Goal: Obtain resource: Obtain resource

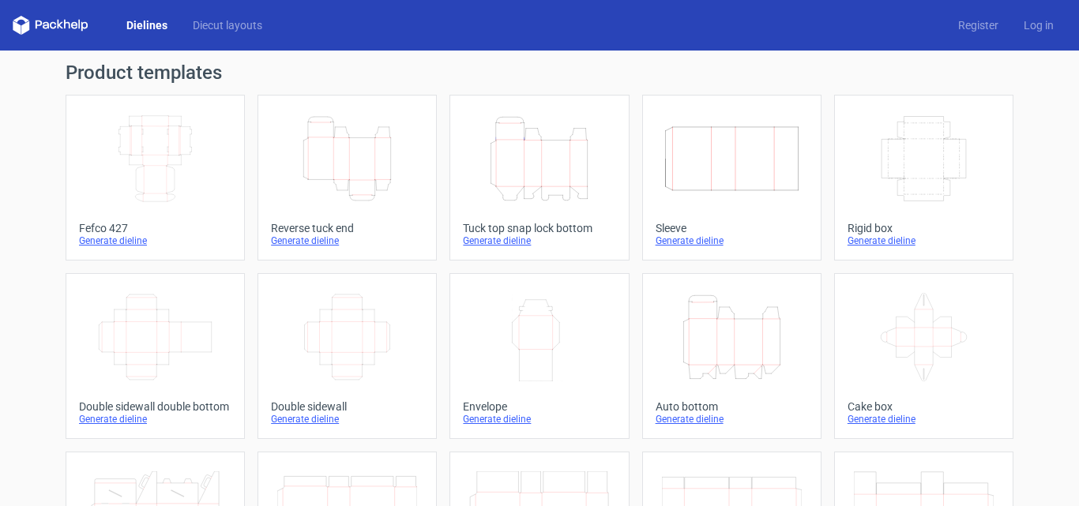
click at [549, 155] on icon "Height Depth Width" at bounding box center [539, 159] width 140 height 88
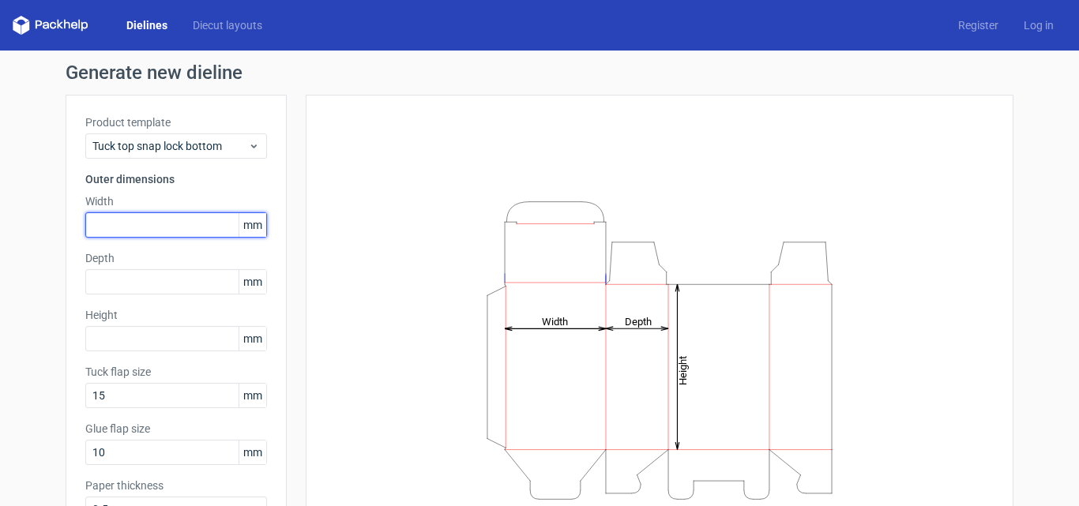
click at [122, 219] on input "text" at bounding box center [176, 224] width 182 height 25
click at [136, 220] on input "text" at bounding box center [176, 224] width 182 height 25
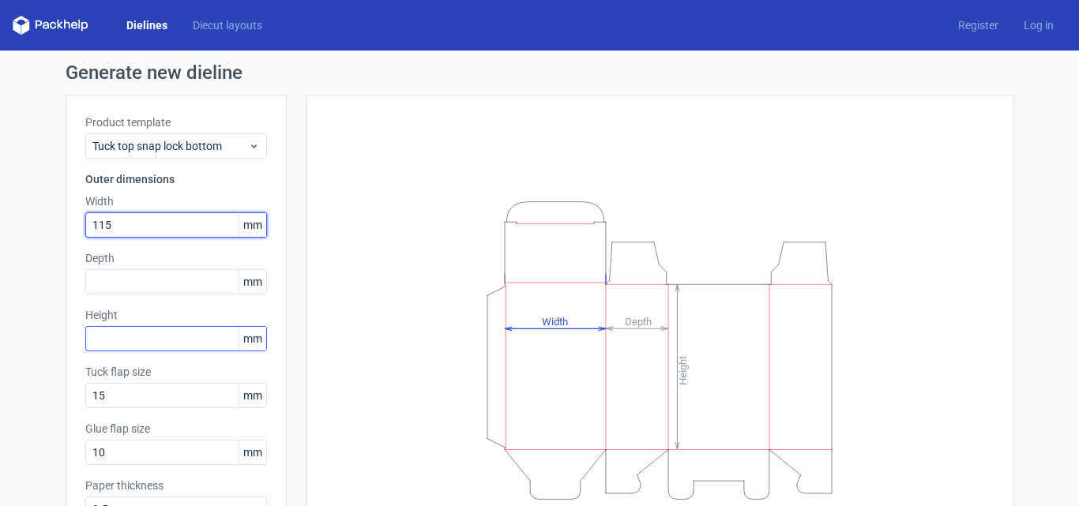
type input "115"
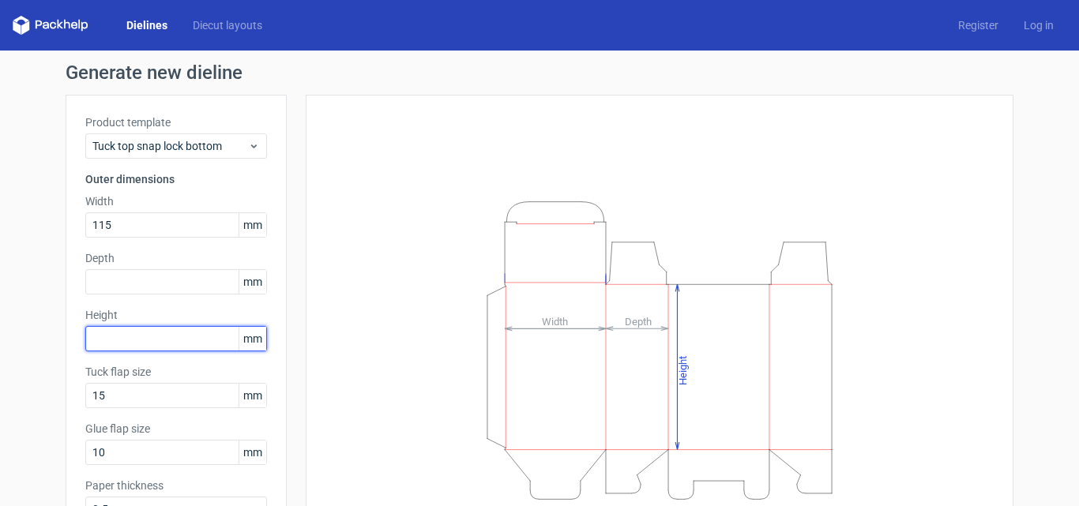
click at [145, 347] on input "text" at bounding box center [176, 338] width 182 height 25
type input "145"
click at [147, 333] on input "145" at bounding box center [176, 338] width 182 height 25
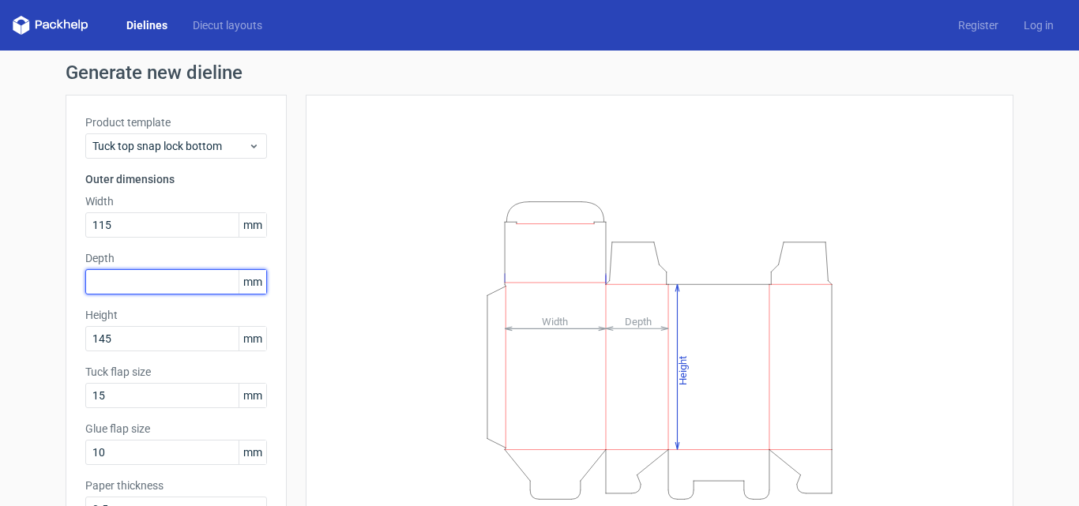
click at [139, 277] on input "text" at bounding box center [176, 281] width 182 height 25
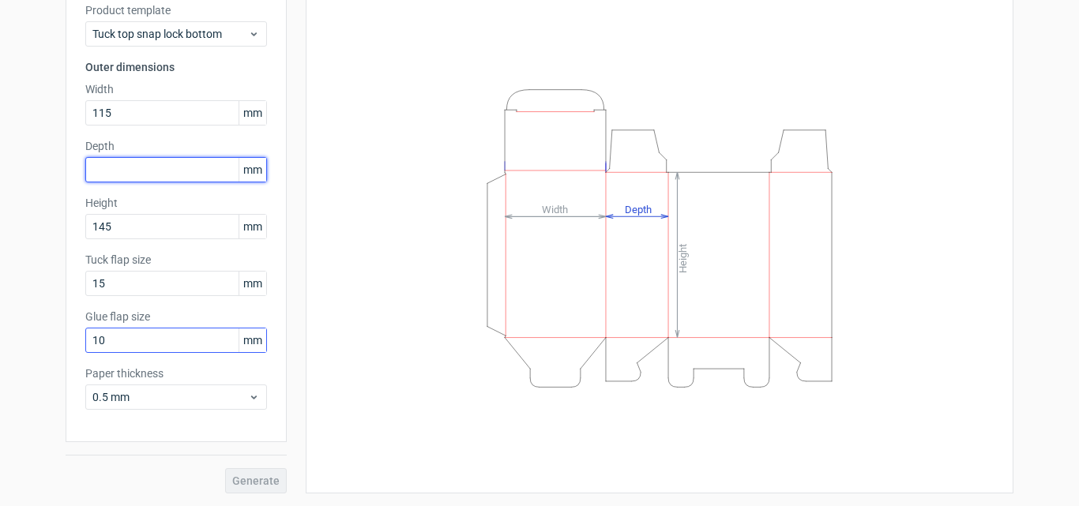
scroll to position [7, 0]
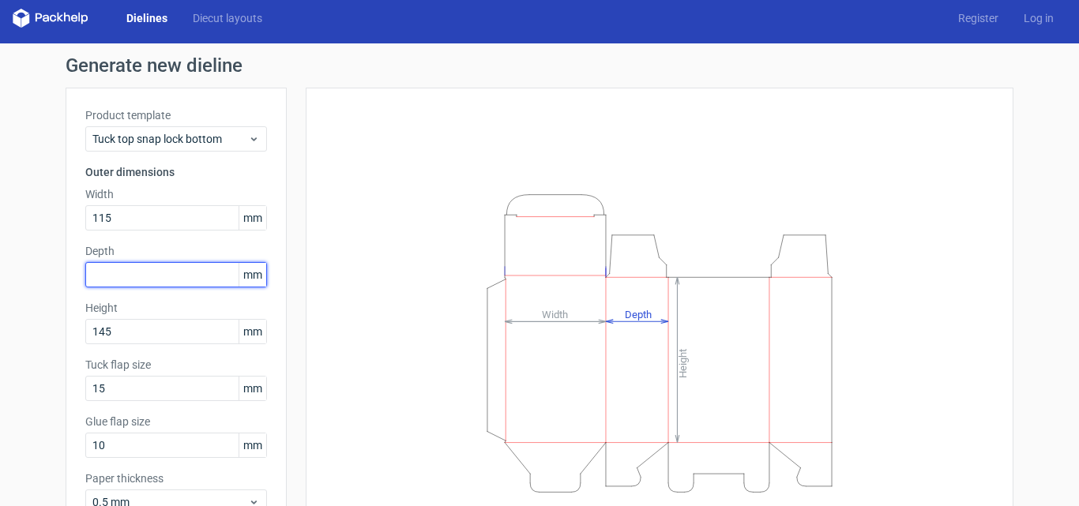
click at [115, 280] on input "text" at bounding box center [176, 274] width 182 height 25
type input "65"
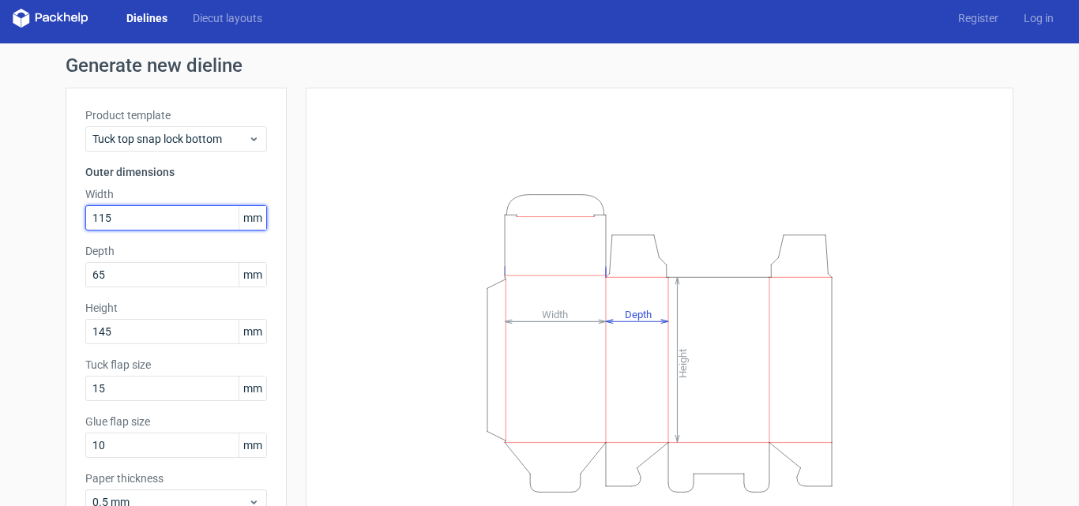
click at [178, 212] on input "115" at bounding box center [176, 217] width 182 height 25
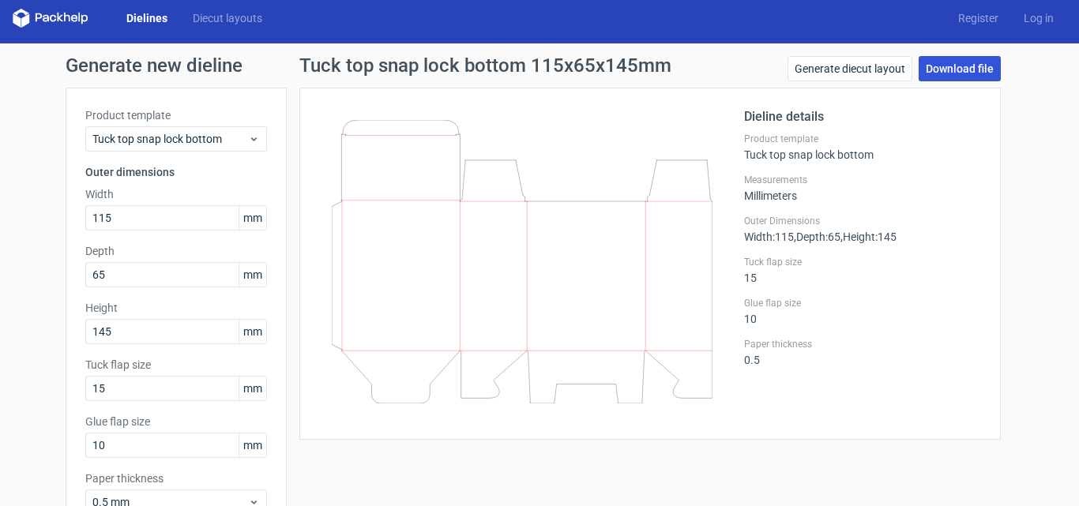
drag, startPoint x: 495, startPoint y: 199, endPoint x: 952, endPoint y: 73, distance: 473.7
click at [952, 73] on link "Download file" at bounding box center [960, 68] width 82 height 25
click at [129, 216] on input "115" at bounding box center [176, 217] width 182 height 25
drag, startPoint x: 145, startPoint y: 216, endPoint x: 28, endPoint y: 217, distance: 116.9
click at [28, 217] on div "Generate new dieline Product template Tuck top snap lock bottom Outer dimension…" at bounding box center [539, 327] width 1079 height 568
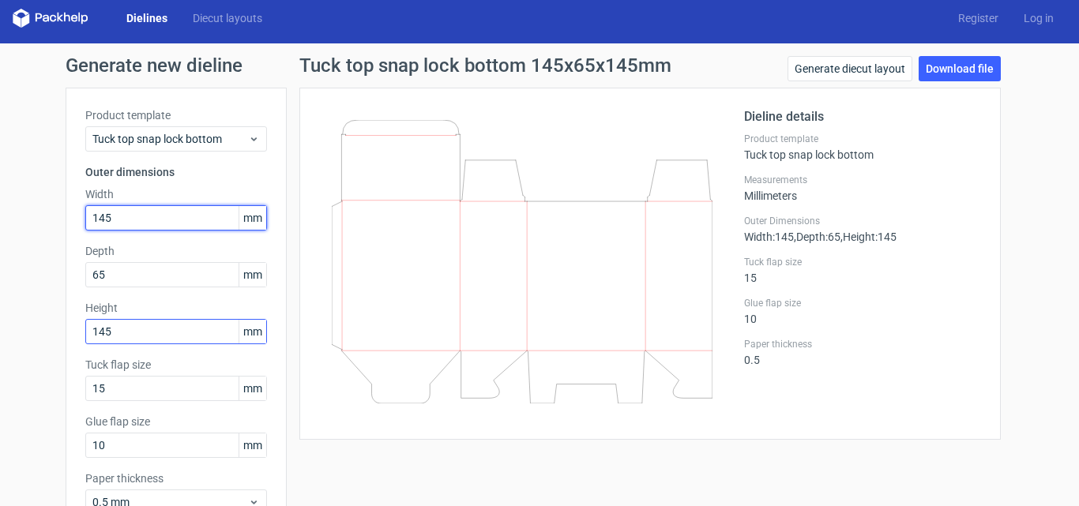
type input "145"
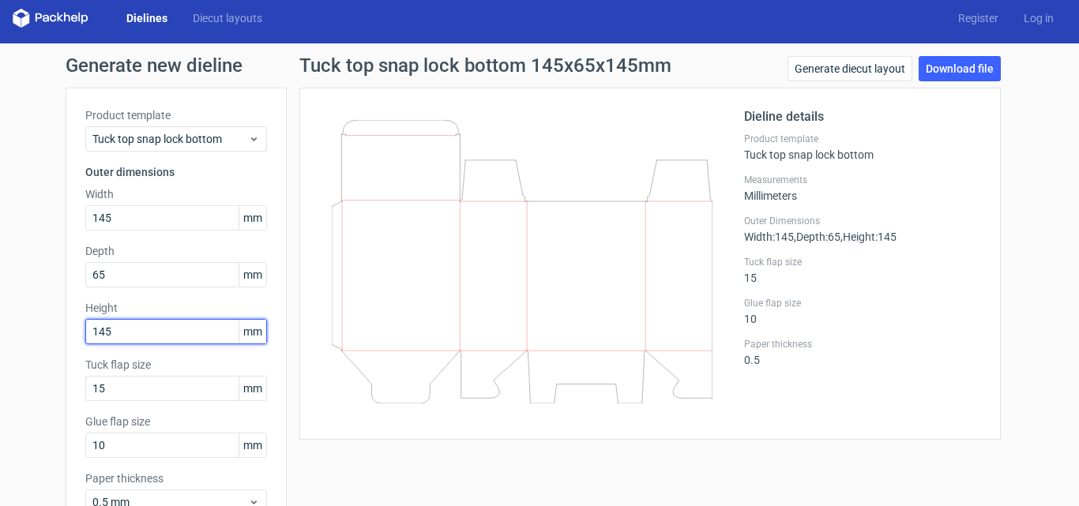
drag, startPoint x: 127, startPoint y: 337, endPoint x: 52, endPoint y: 336, distance: 75.0
click at [54, 337] on div "Generate new dieline Product template Tuck top snap lock bottom Outer dimension…" at bounding box center [539, 327] width 1079 height 568
type input "115"
click at [436, 302] on icon at bounding box center [522, 262] width 381 height 284
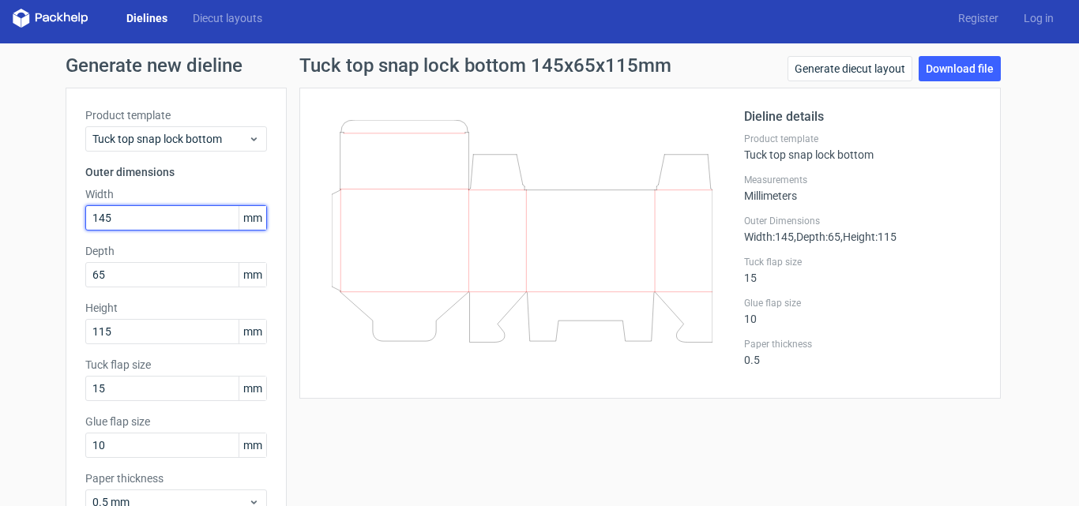
drag, startPoint x: 134, startPoint y: 215, endPoint x: 31, endPoint y: 220, distance: 103.6
click at [31, 220] on div "Generate new dieline Product template Tuck top snap lock bottom Outer dimension…" at bounding box center [539, 327] width 1079 height 568
type input "115"
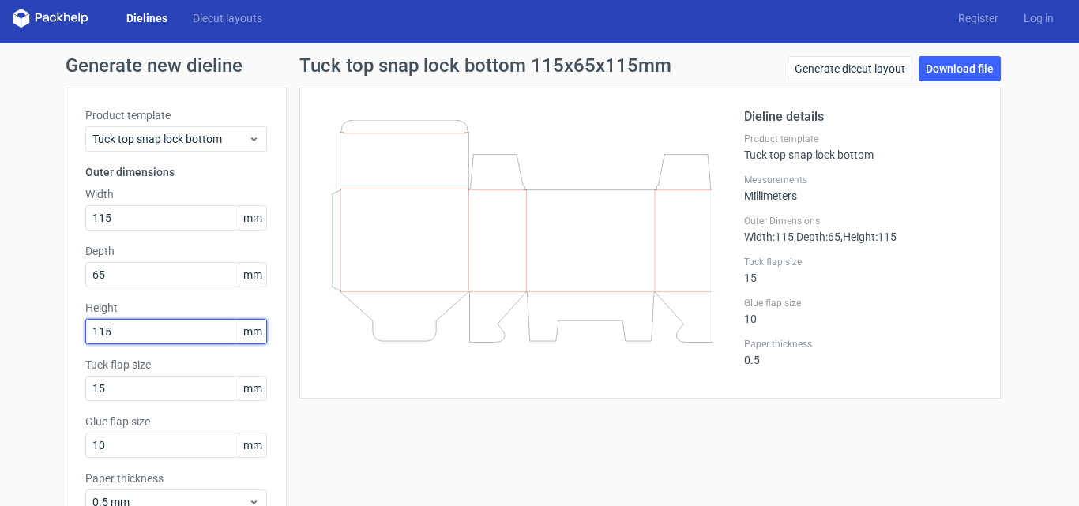
drag, startPoint x: 126, startPoint y: 329, endPoint x: 32, endPoint y: 329, distance: 94.0
click at [32, 329] on div "Generate new dieline Product template Tuck top snap lock bottom Outer dimension…" at bounding box center [539, 327] width 1079 height 568
type input "145"
drag, startPoint x: 374, startPoint y: 275, endPoint x: 385, endPoint y: 245, distance: 32.0
click at [374, 274] on icon at bounding box center [522, 231] width 381 height 223
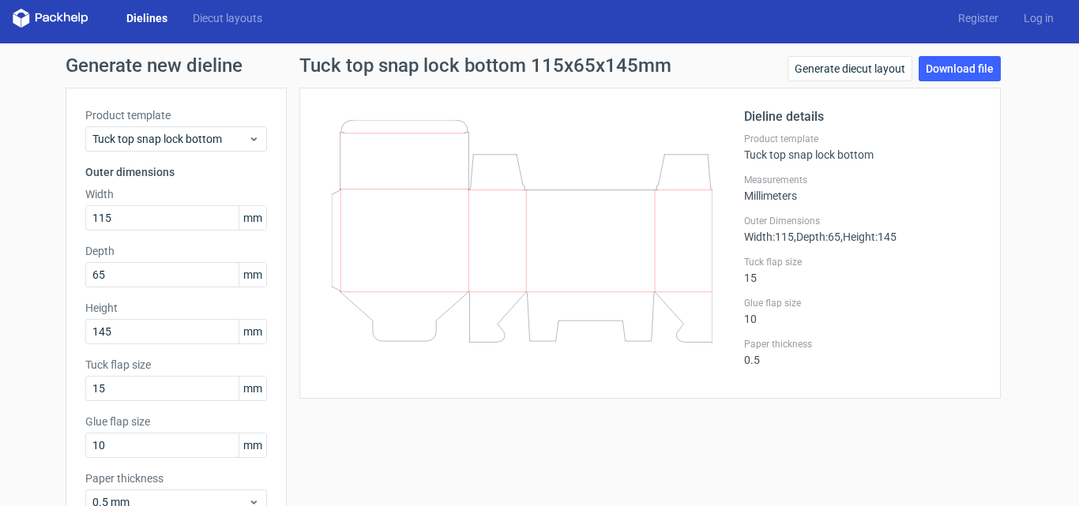
click at [390, 235] on icon at bounding box center [522, 231] width 381 height 223
click at [183, 215] on input "115" at bounding box center [176, 217] width 182 height 25
click at [479, 227] on icon at bounding box center [522, 231] width 381 height 223
click at [185, 212] on input "115" at bounding box center [176, 217] width 182 height 25
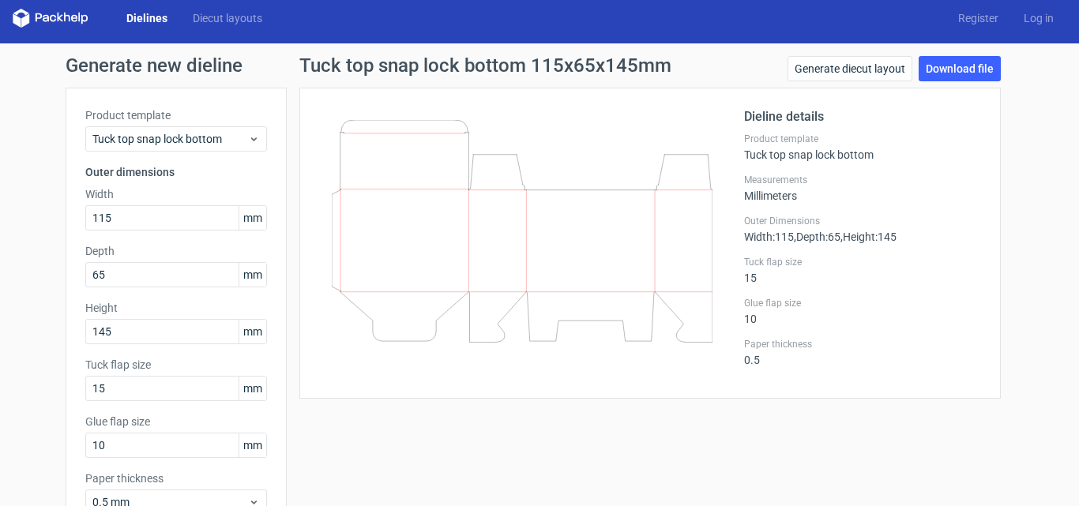
click at [151, 290] on div "Product template Tuck top snap lock bottom Outer dimensions Width 115 mm Depth …" at bounding box center [176, 318] width 221 height 460
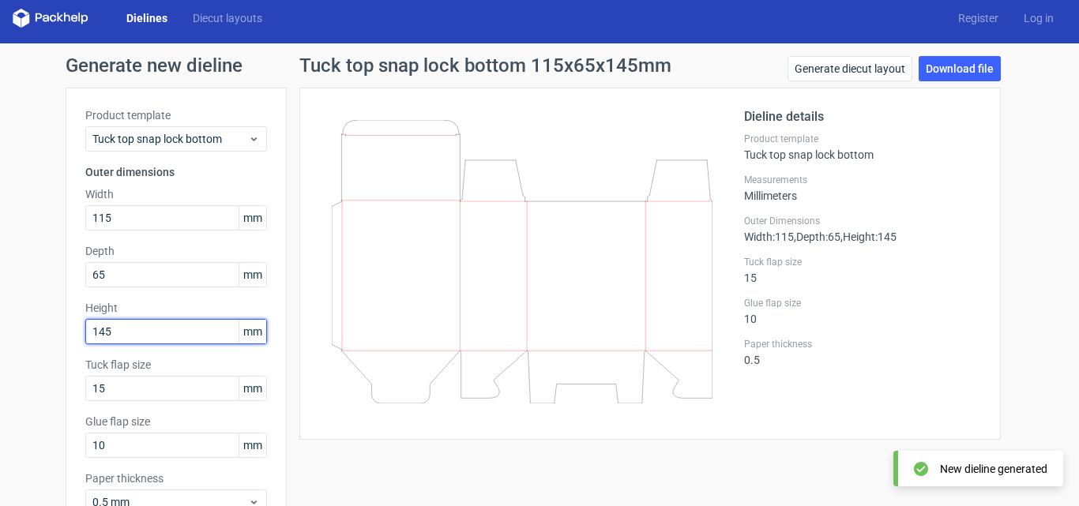
click at [148, 333] on input "145" at bounding box center [176, 331] width 182 height 25
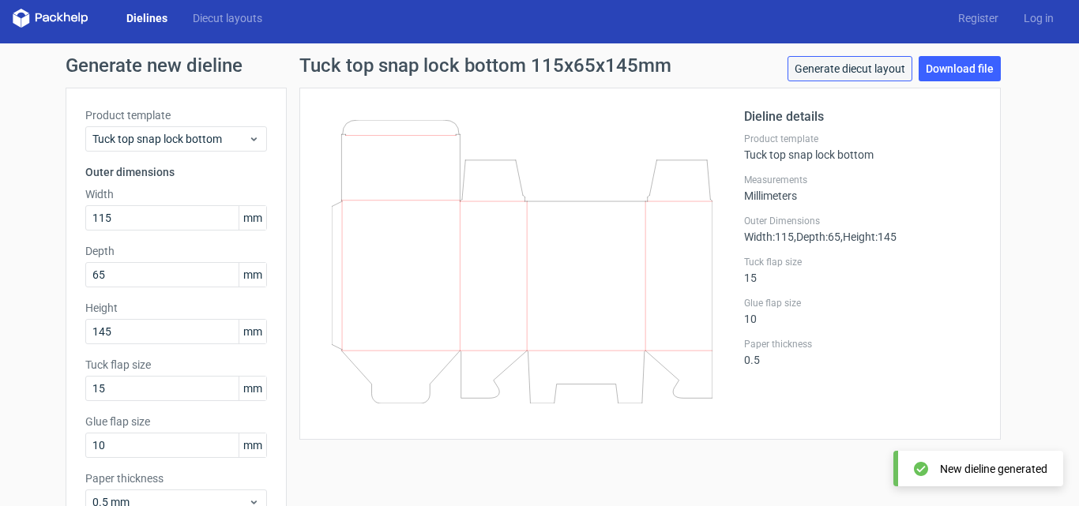
click at [842, 74] on link "Generate diecut layout" at bounding box center [849, 68] width 125 height 25
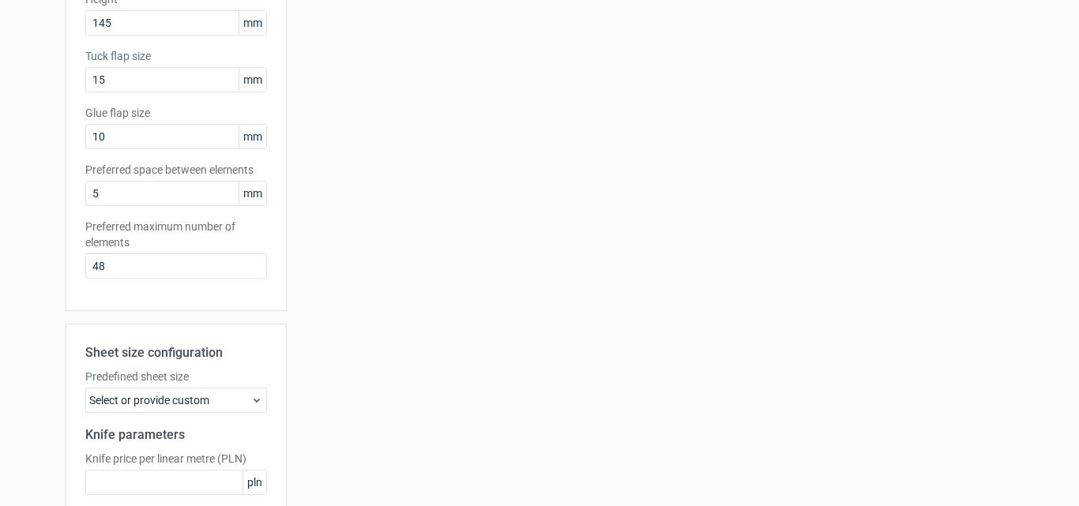
scroll to position [458, 0]
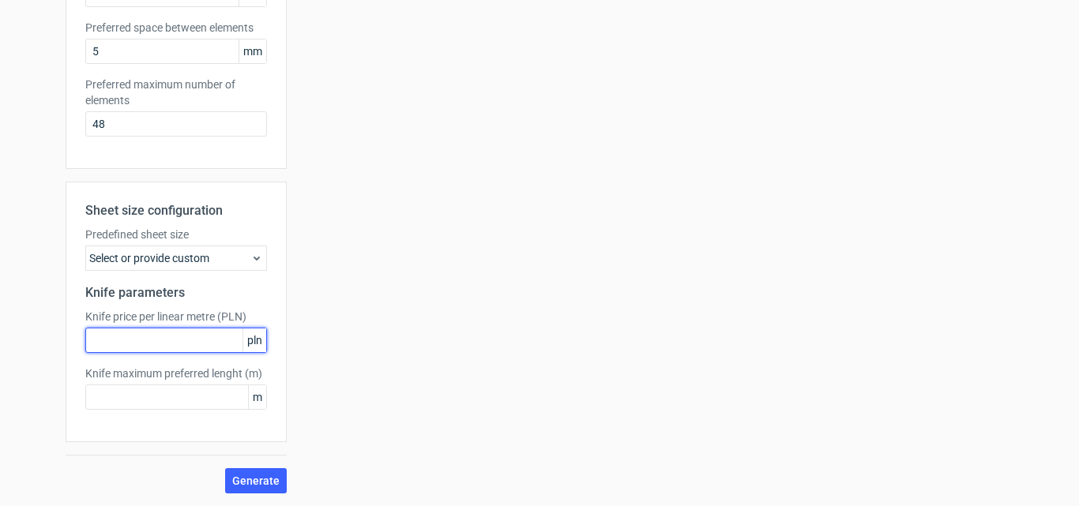
click at [159, 339] on input "text" at bounding box center [176, 340] width 182 height 25
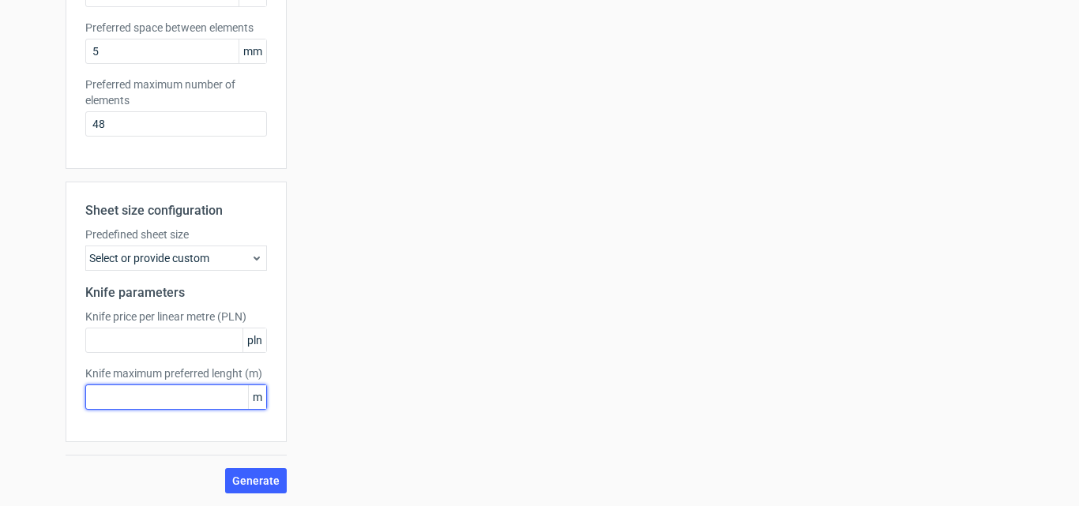
click at [156, 394] on input "text" at bounding box center [176, 397] width 182 height 25
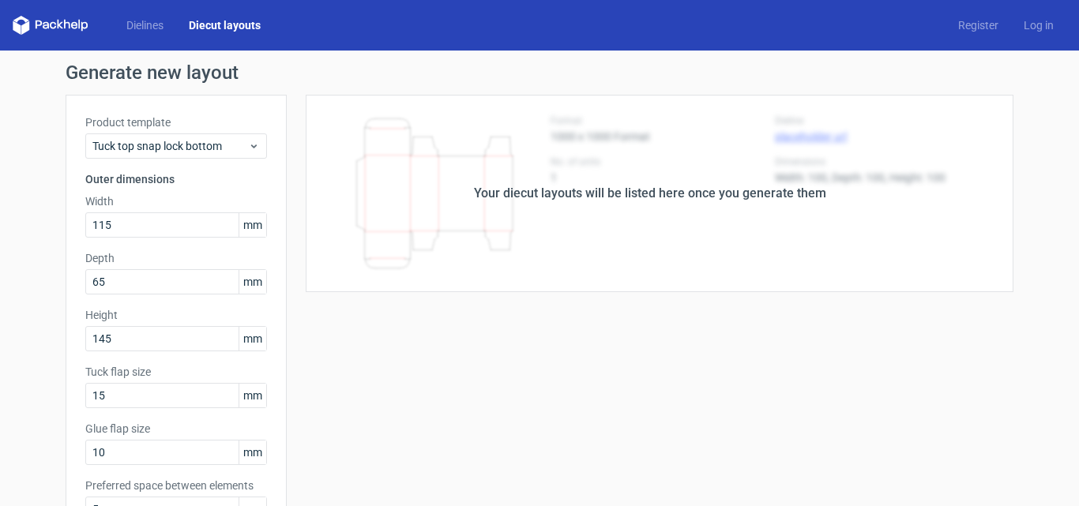
click at [488, 193] on div "Your diecut layouts will be listed here once you generate them" at bounding box center [650, 193] width 352 height 19
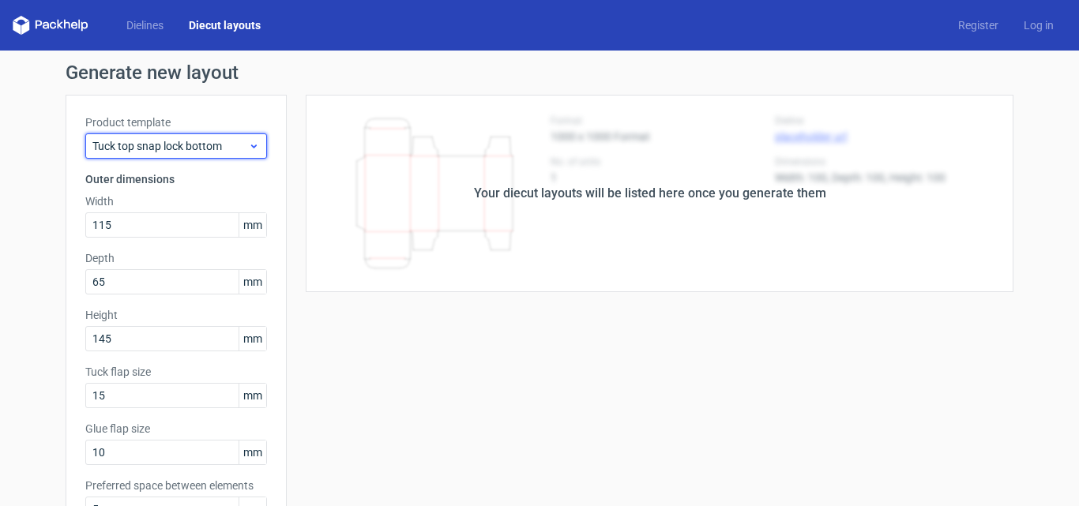
click at [218, 152] on span "Tuck top snap lock bottom" at bounding box center [170, 146] width 156 height 16
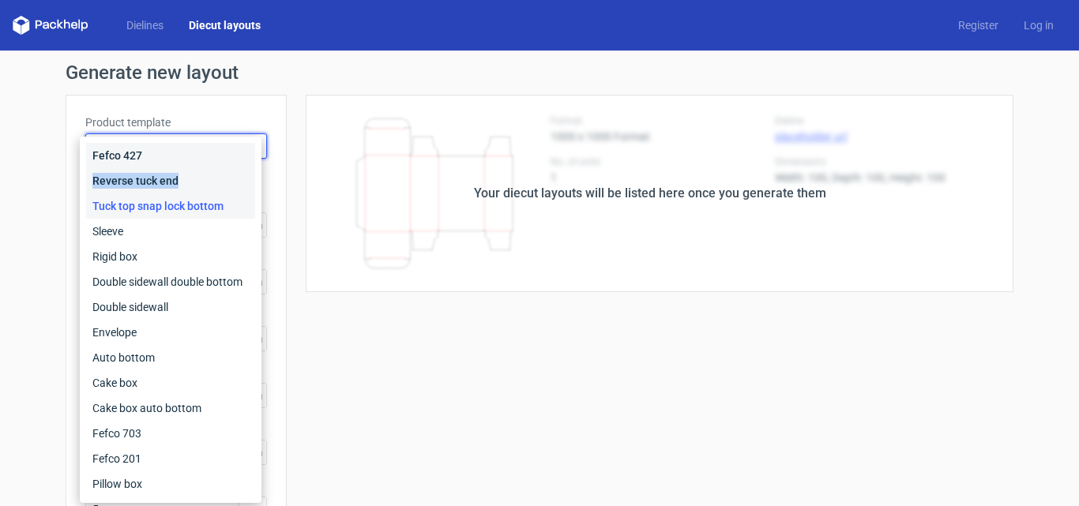
drag, startPoint x: 181, startPoint y: 167, endPoint x: 180, endPoint y: 179, distance: 11.9
click at [180, 179] on div "Fefco 427 Reverse tuck end Tuck top snap lock bottom Sleeve Rigid box Double si…" at bounding box center [170, 320] width 169 height 354
click at [180, 179] on div "Reverse tuck end" at bounding box center [170, 180] width 169 height 25
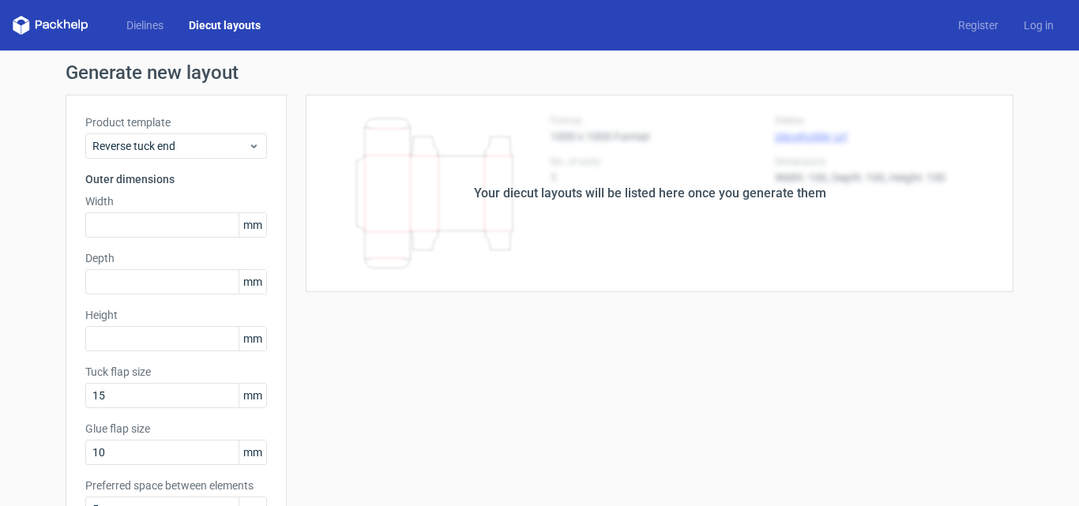
click at [492, 197] on div "Your diecut layouts will be listed here once you generate them" at bounding box center [650, 193] width 352 height 19
drag, startPoint x: 441, startPoint y: 186, endPoint x: 353, endPoint y: 182, distance: 87.8
click at [436, 185] on div "Your diecut layouts will be listed here once you generate them" at bounding box center [650, 193] width 727 height 197
click at [520, 245] on div "Your diecut layouts will be listed here once you generate them" at bounding box center [650, 193] width 727 height 197
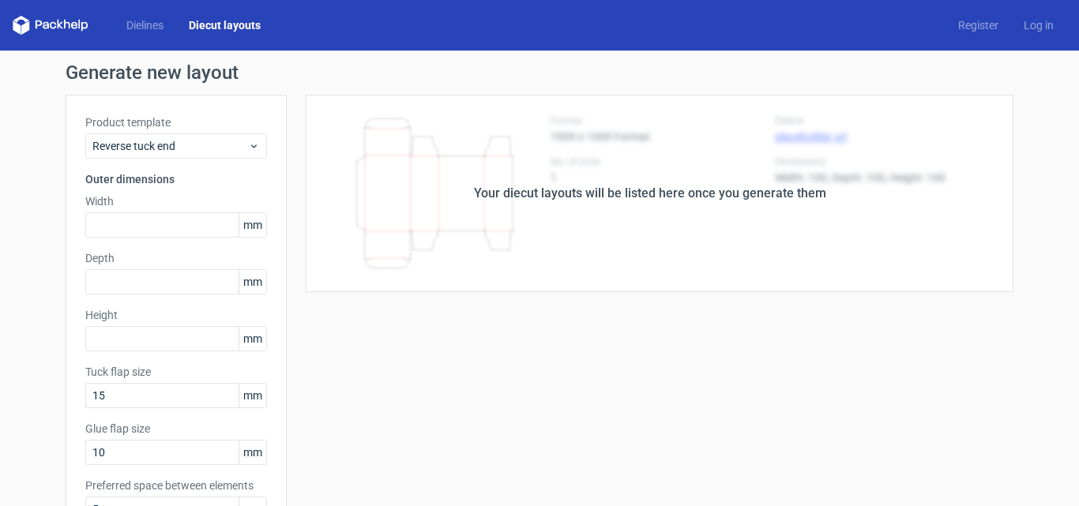
click at [574, 198] on div "Your diecut layouts will be listed here once you generate them" at bounding box center [650, 193] width 352 height 19
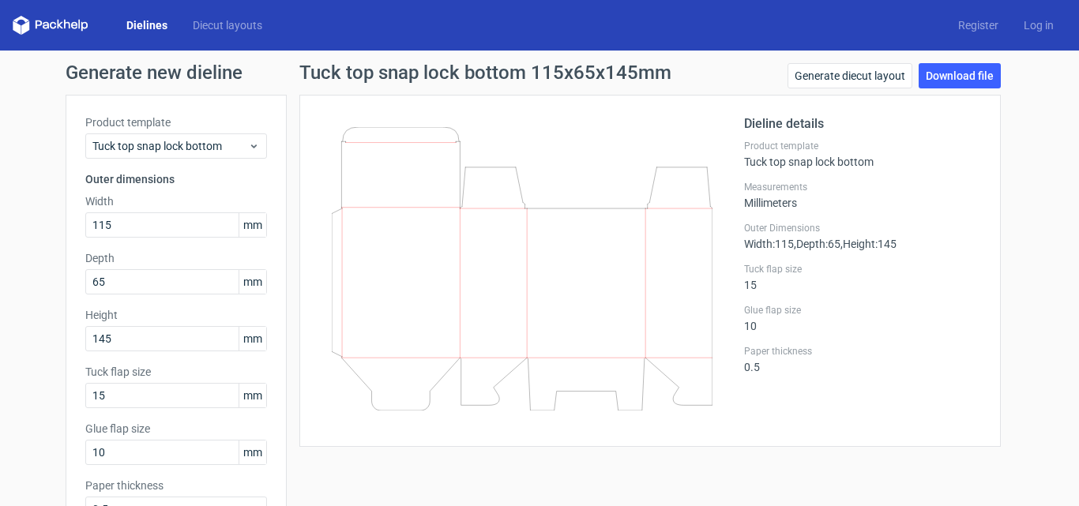
click at [403, 229] on icon at bounding box center [522, 269] width 381 height 284
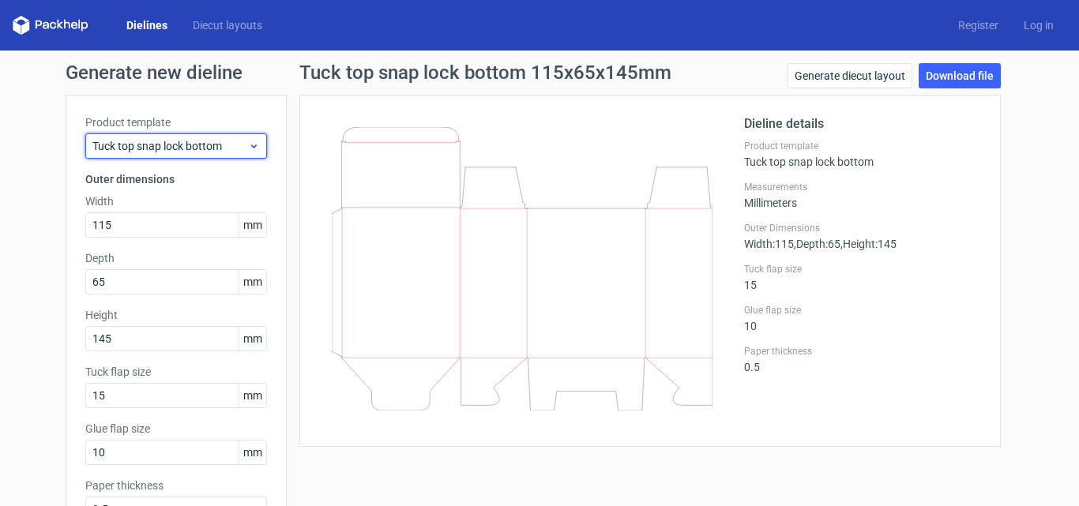
click at [163, 136] on div "Tuck top snap lock bottom" at bounding box center [176, 145] width 182 height 25
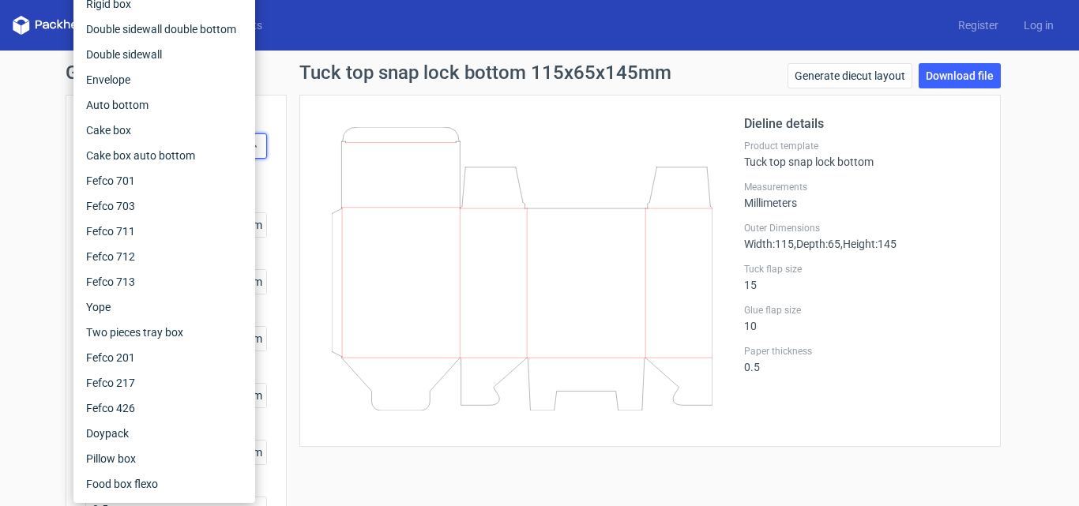
click at [39, 155] on div "Generate new dieline Product template Tuck top snap lock bottom Outer dimension…" at bounding box center [539, 335] width 1079 height 568
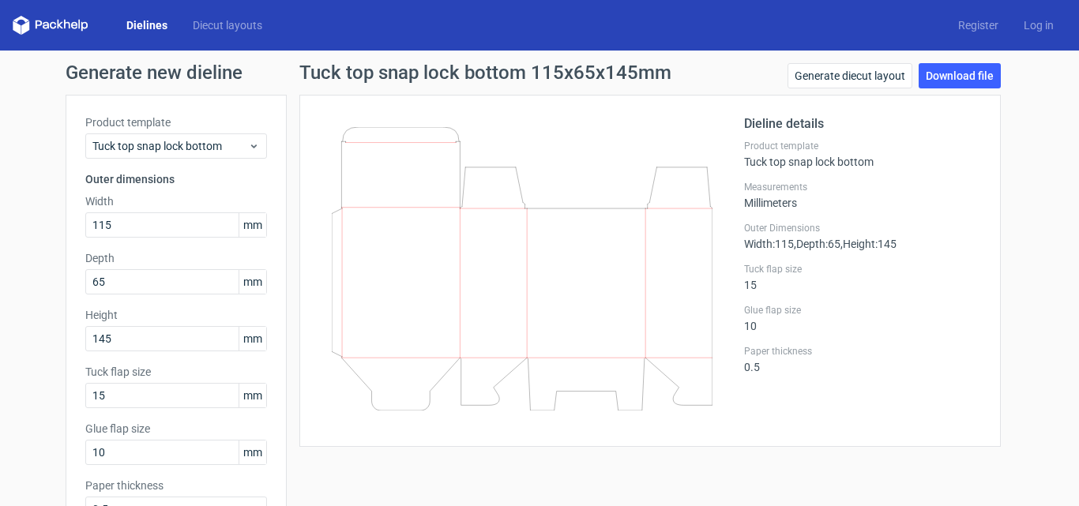
click at [169, 164] on div "Product template Tuck top snap lock bottom Outer dimensions Width 115 mm Depth …" at bounding box center [176, 325] width 221 height 460
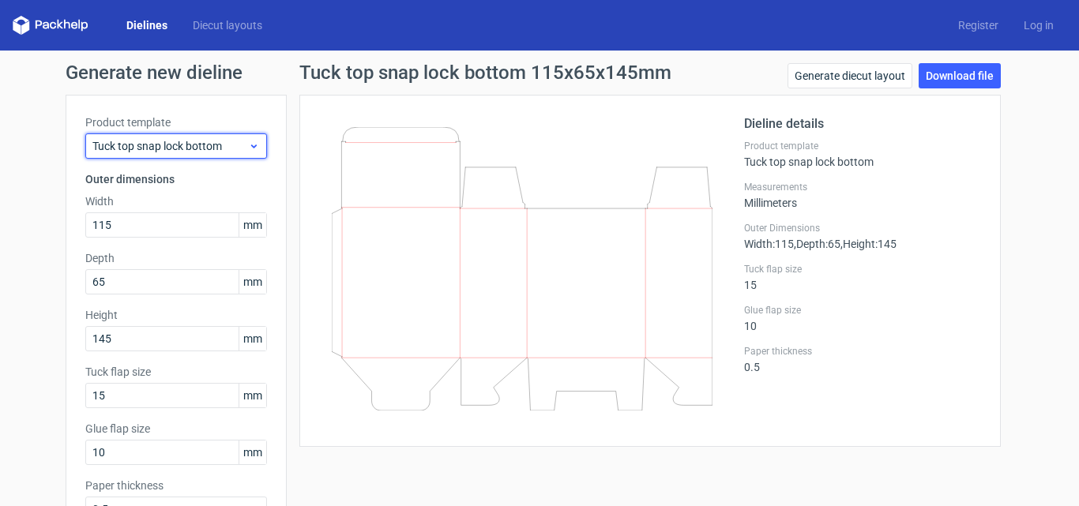
click at [199, 145] on span "Tuck top snap lock bottom" at bounding box center [170, 146] width 156 height 16
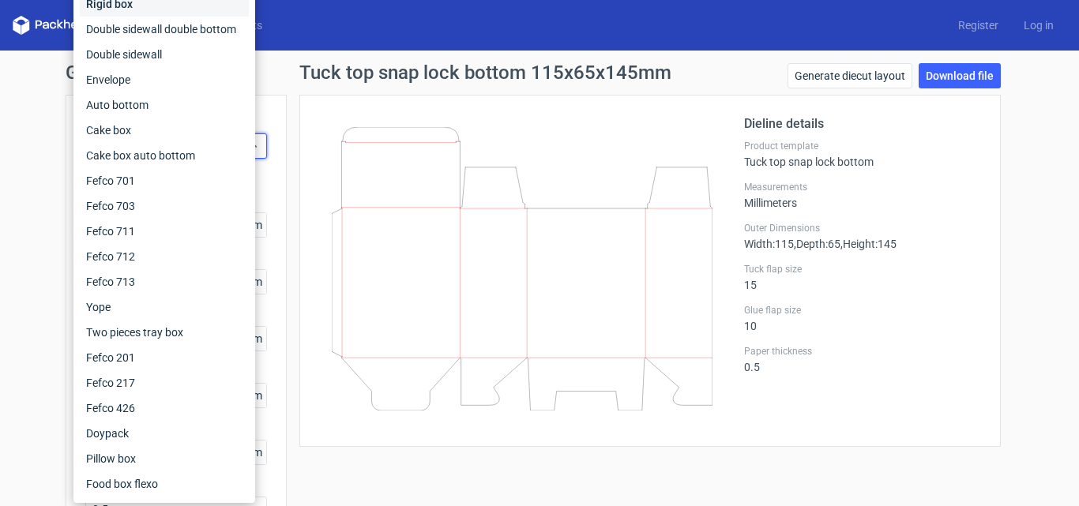
click at [160, 0] on div "Rigid box" at bounding box center [164, 3] width 169 height 25
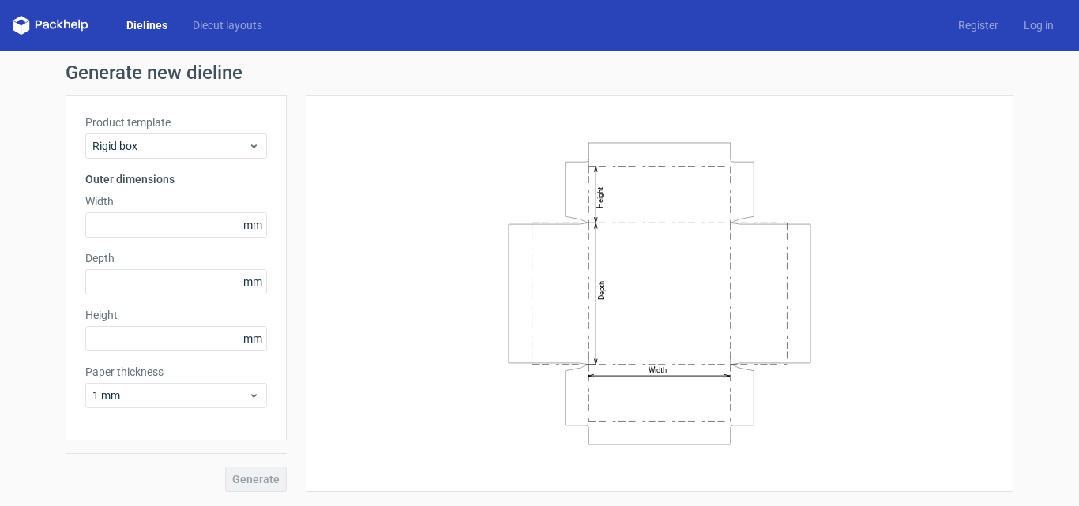
click at [177, 126] on label "Product template" at bounding box center [176, 123] width 182 height 16
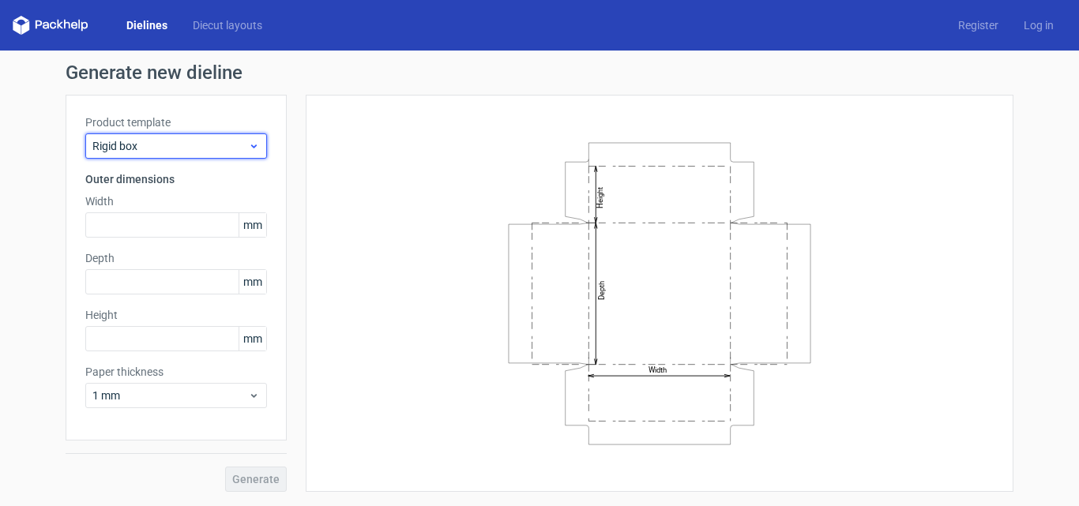
click at [180, 144] on span "Rigid box" at bounding box center [170, 146] width 156 height 16
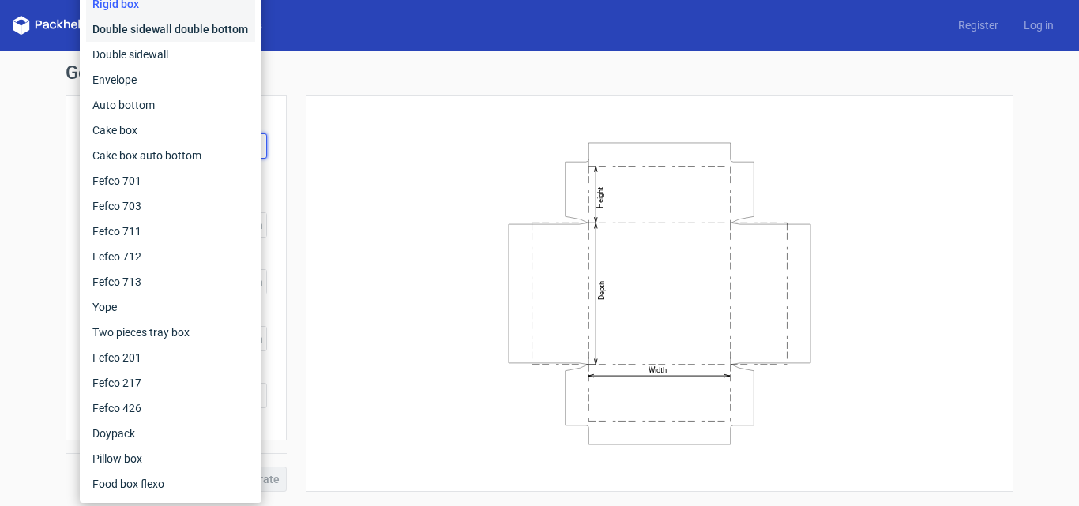
click at [214, 29] on div "Double sidewall double bottom" at bounding box center [170, 29] width 169 height 25
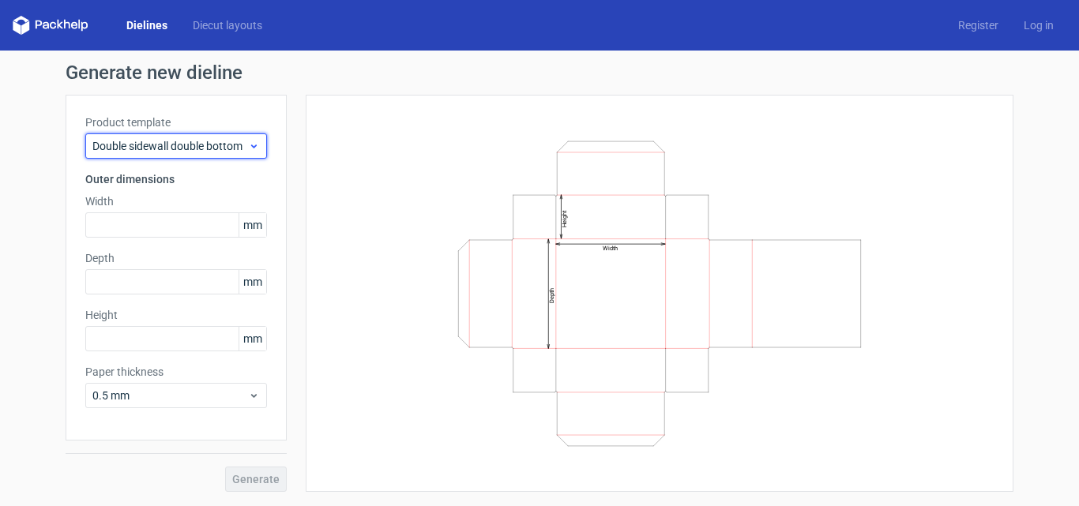
click at [200, 150] on span "Double sidewall double bottom" at bounding box center [170, 146] width 156 height 16
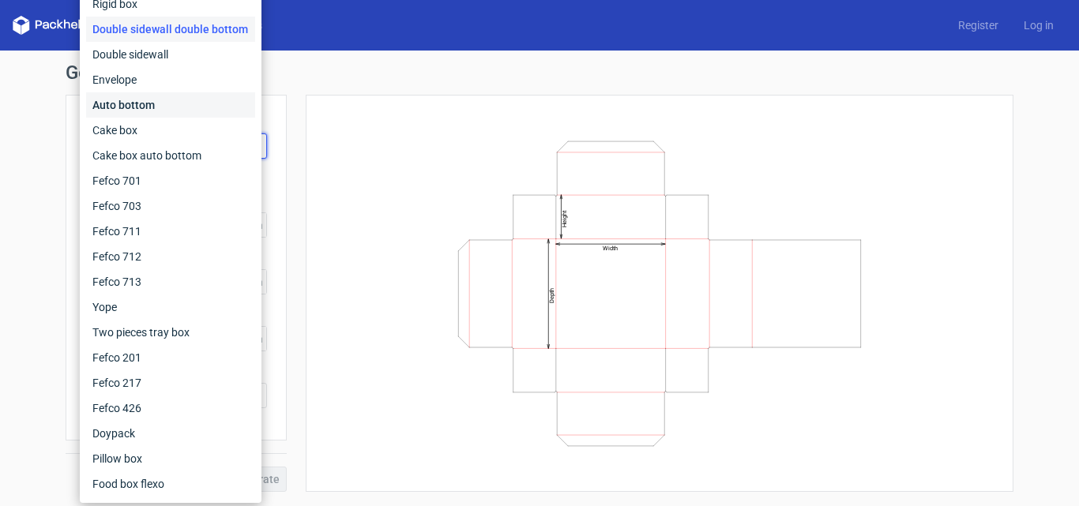
click at [171, 106] on div "Auto bottom" at bounding box center [170, 104] width 169 height 25
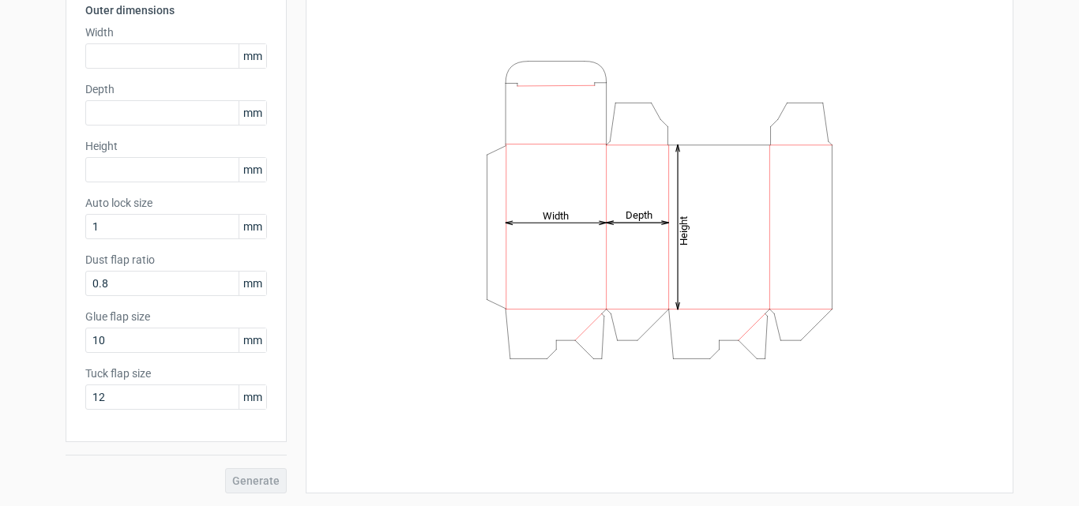
scroll to position [64, 0]
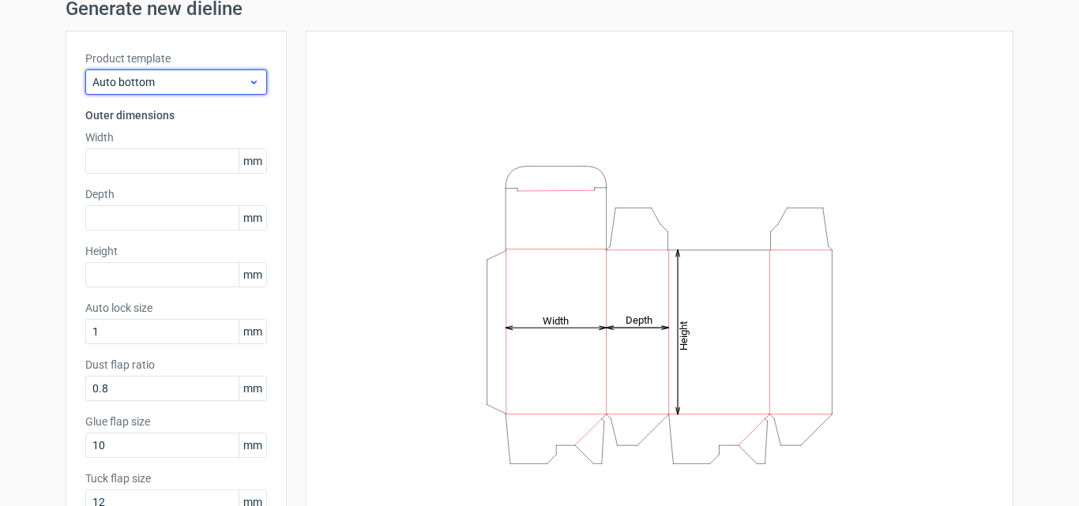
click at [195, 86] on span "Auto bottom" at bounding box center [170, 82] width 156 height 16
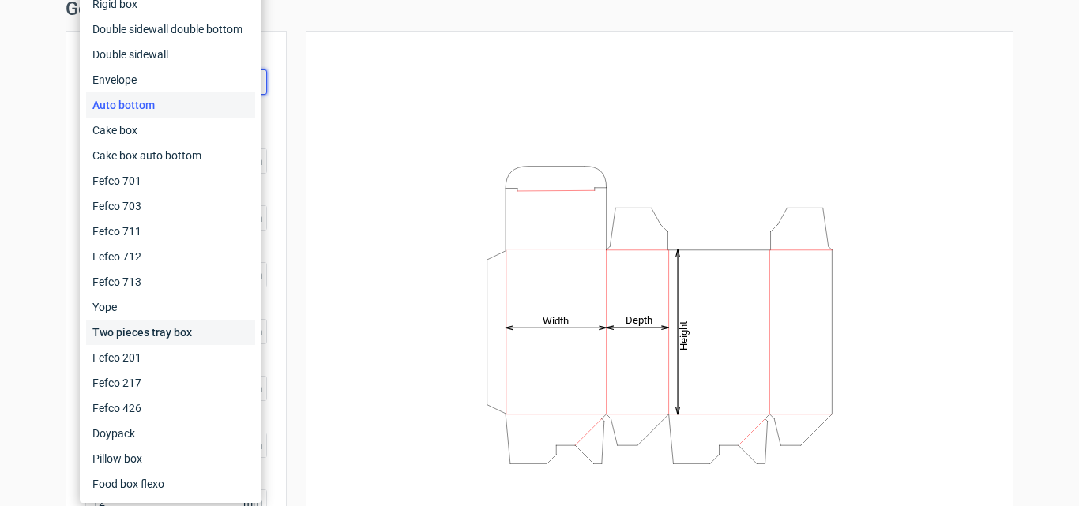
scroll to position [0, 0]
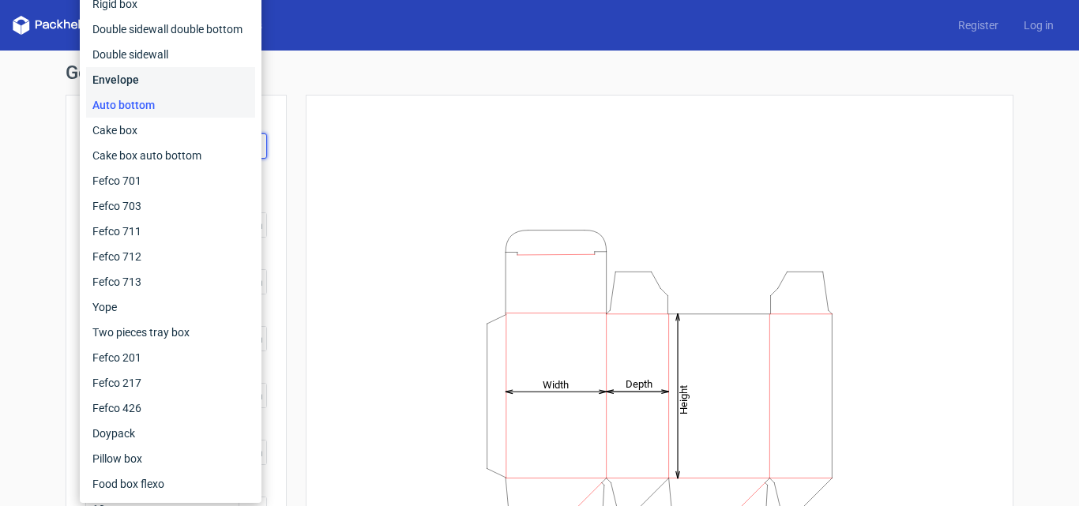
click at [182, 83] on div "Envelope" at bounding box center [170, 79] width 169 height 25
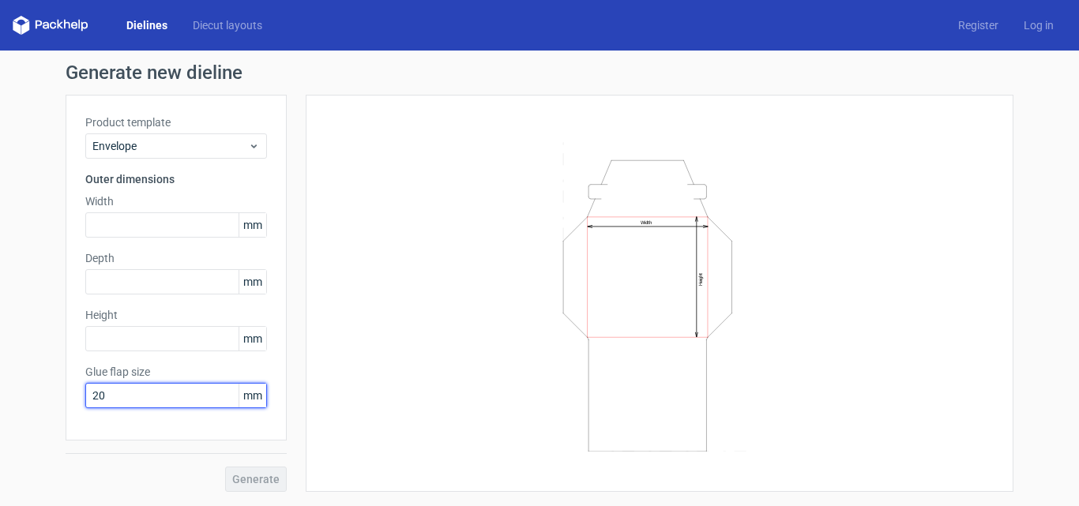
drag, startPoint x: 166, startPoint y: 393, endPoint x: 38, endPoint y: 358, distance: 132.6
click at [21, 394] on div "Generate new dieline Product template Envelope Outer dimensions Width mm Depth …" at bounding box center [539, 278] width 1079 height 454
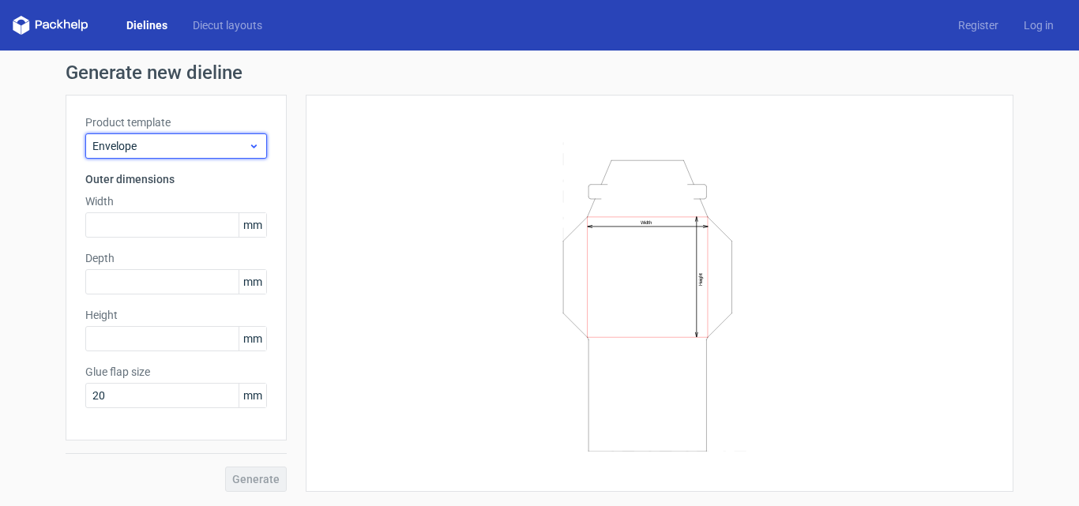
click at [142, 152] on span "Envelope" at bounding box center [170, 146] width 156 height 16
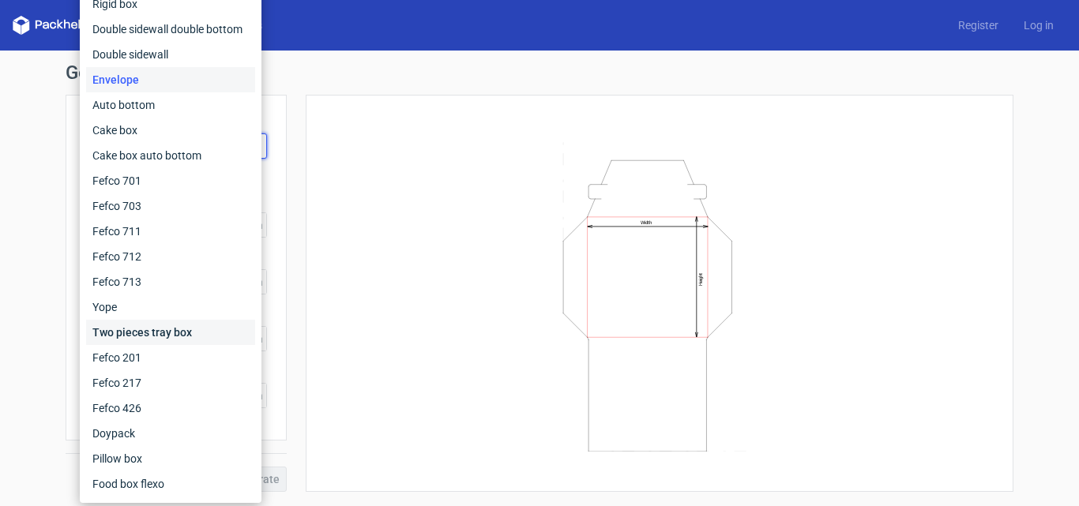
click at [158, 326] on div "Two pieces tray box" at bounding box center [170, 332] width 169 height 25
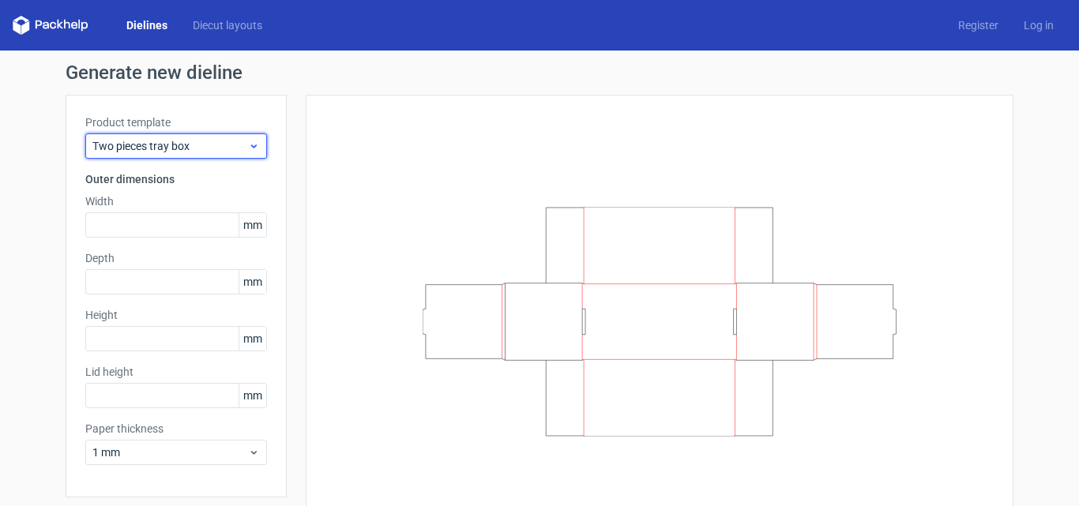
click at [193, 144] on span "Two pieces tray box" at bounding box center [170, 146] width 156 height 16
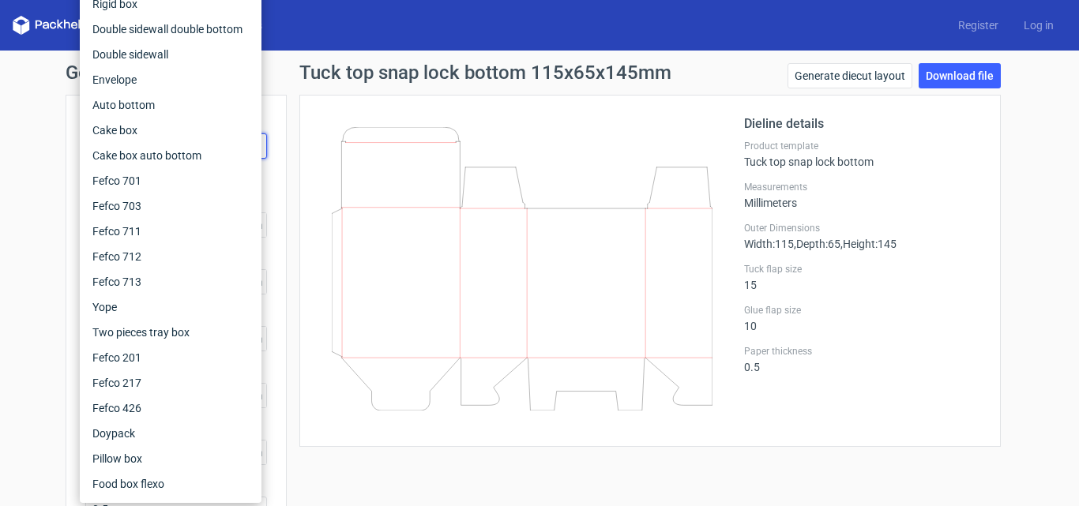
click at [20, 84] on div "Generate new dieline Product template Tuck top snap lock bottom Outer dimension…" at bounding box center [539, 335] width 1079 height 568
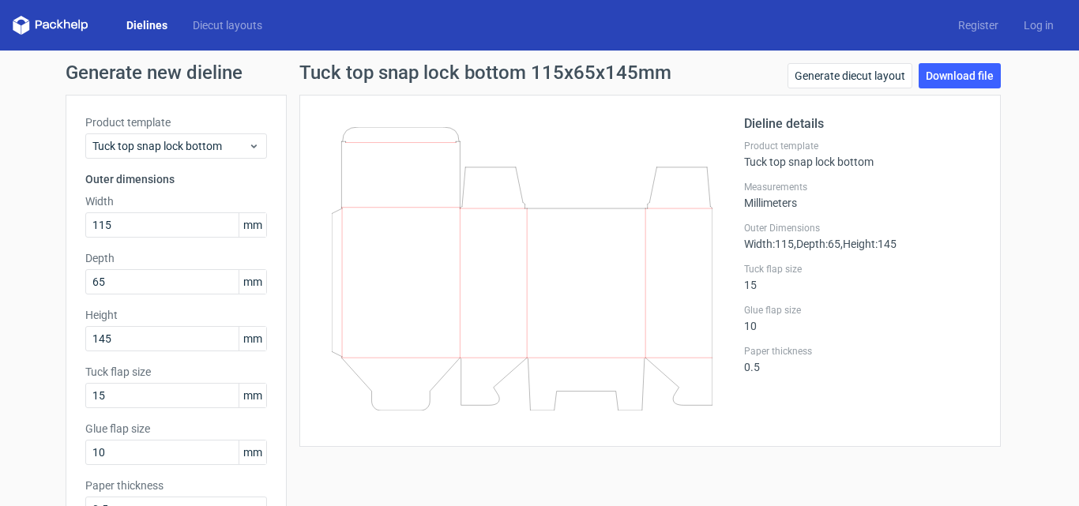
click at [735, 227] on div at bounding box center [531, 271] width 425 height 313
click at [737, 216] on div at bounding box center [531, 271] width 425 height 313
drag, startPoint x: 742, startPoint y: 207, endPoint x: 746, endPoint y: 182, distance: 24.7
click at [744, 198] on div "Measurements Millimeters" at bounding box center [862, 195] width 237 height 28
click at [746, 169] on div "Dieline details Product template Tuck top snap lock bottom Measurements Millime…" at bounding box center [862, 271] width 237 height 313
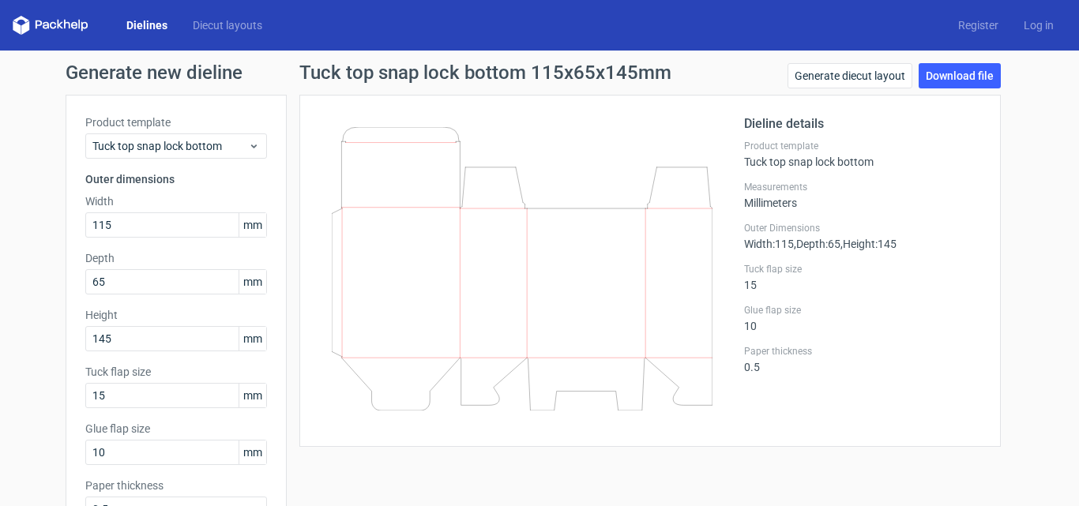
click at [746, 164] on div "Product template Tuck top snap lock bottom" at bounding box center [862, 154] width 237 height 28
click at [418, 76] on h1 "Tuck top snap lock bottom 115x65x145mm" at bounding box center [485, 72] width 372 height 19
click at [395, 201] on icon at bounding box center [522, 269] width 381 height 284
click at [431, 183] on icon at bounding box center [522, 269] width 381 height 284
click at [486, 250] on icon at bounding box center [522, 269] width 381 height 284
